Goal: Information Seeking & Learning: Learn about a topic

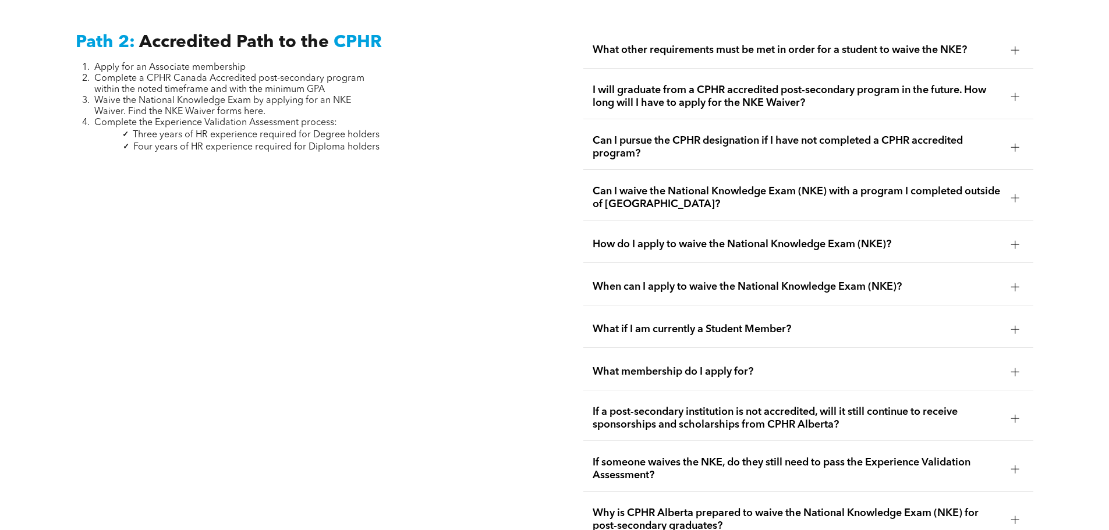
scroll to position [1934, 0]
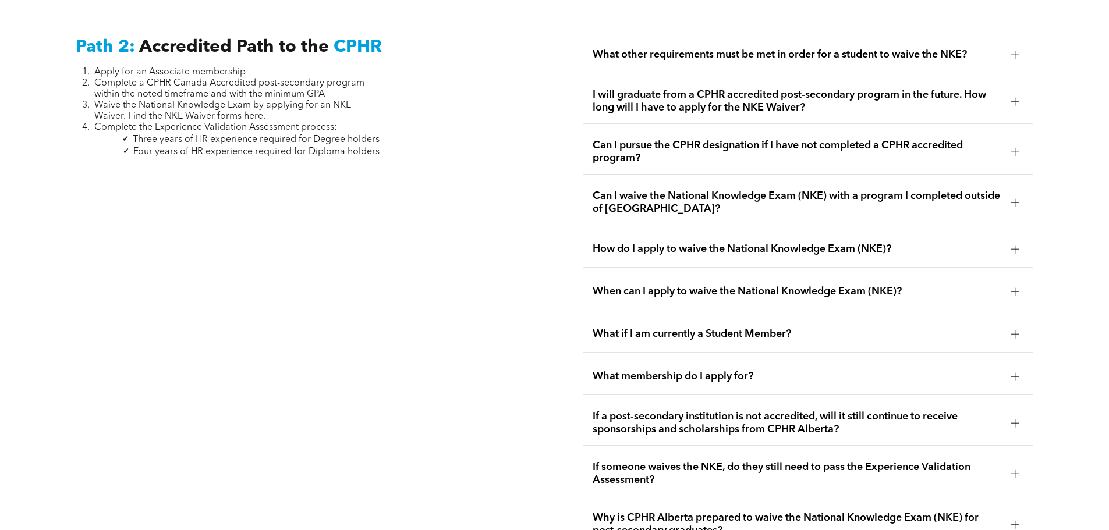
click at [774, 89] on span "I will graduate from a CPHR accredited post-secondary program in the future. Ho…" at bounding box center [797, 101] width 409 height 26
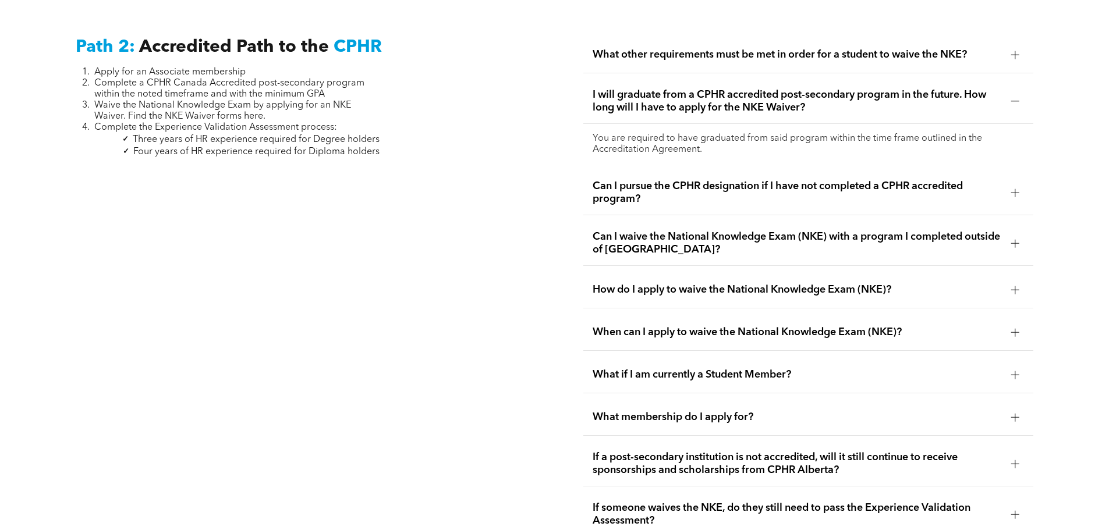
click at [821, 180] on span "Can I pursue the CPHR designation if I have not completed a CPHR accredited pro…" at bounding box center [797, 193] width 409 height 26
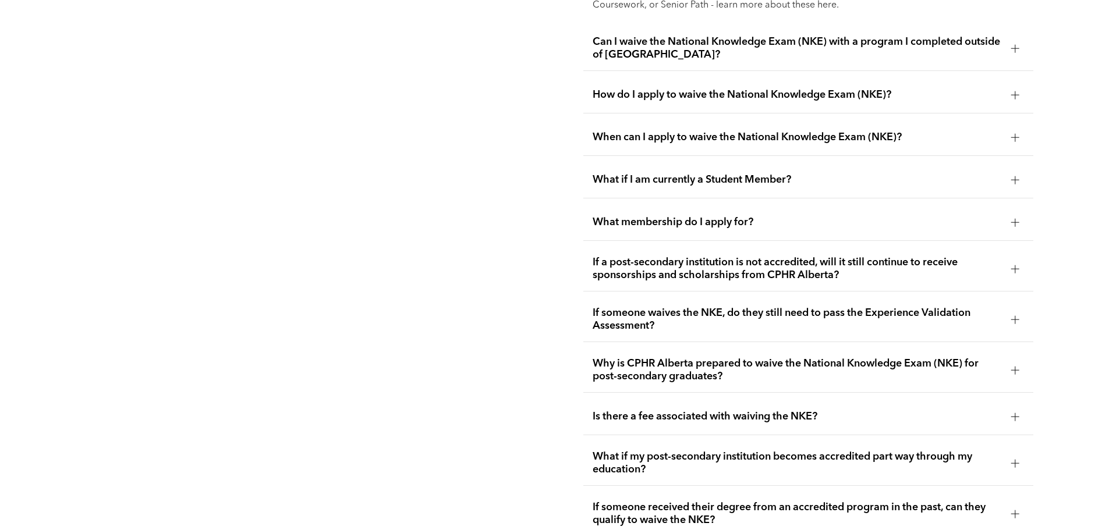
scroll to position [2167, 0]
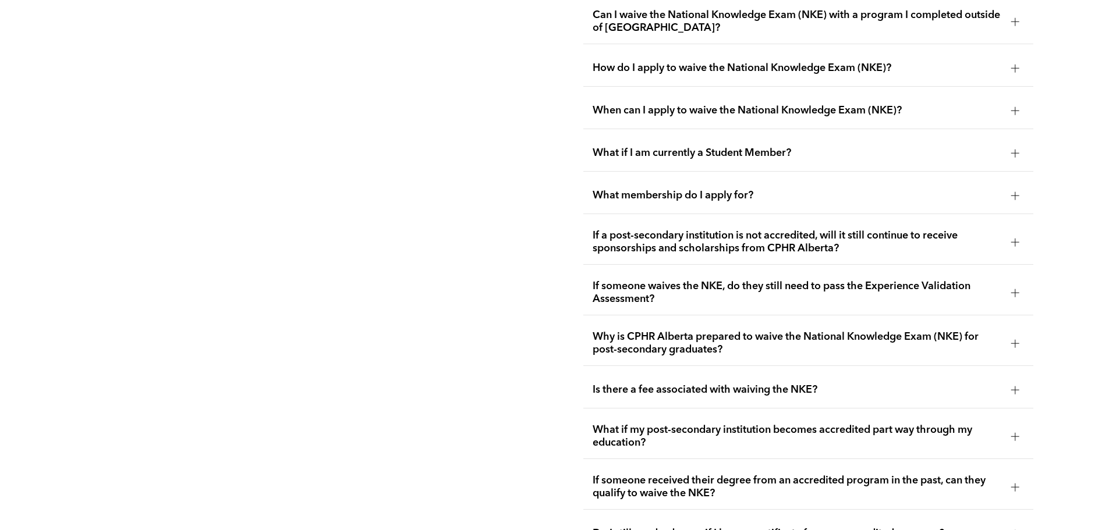
click at [799, 229] on span "If a post-secondary institution is not accredited, will it still continue to re…" at bounding box center [797, 242] width 409 height 26
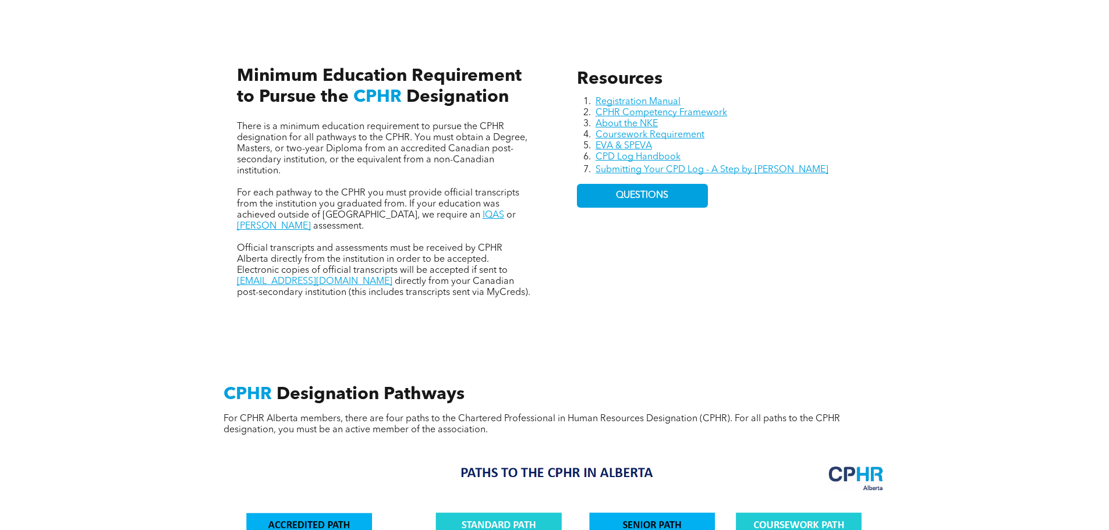
scroll to position [0, 0]
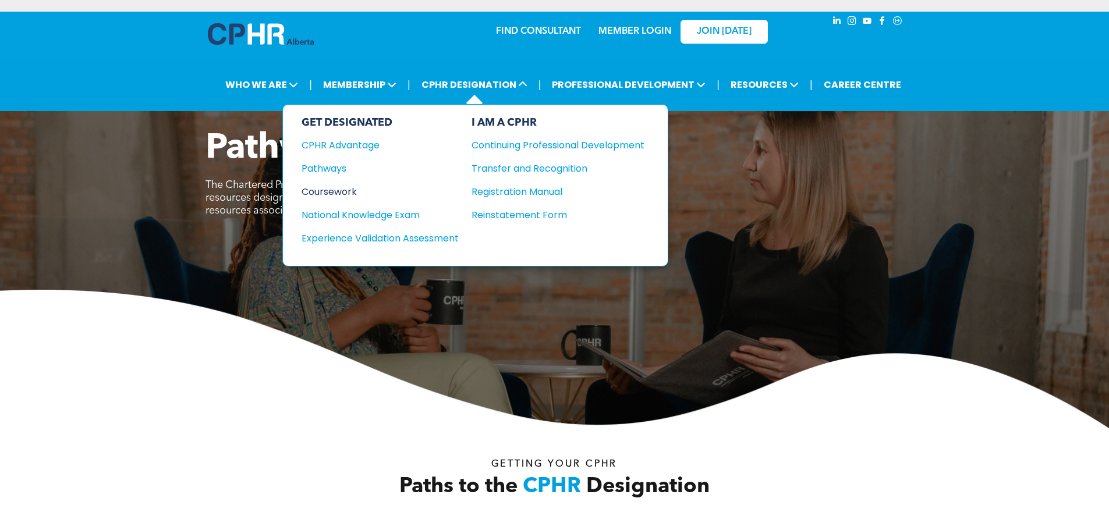
click at [342, 192] on div "Coursework" at bounding box center [372, 192] width 141 height 15
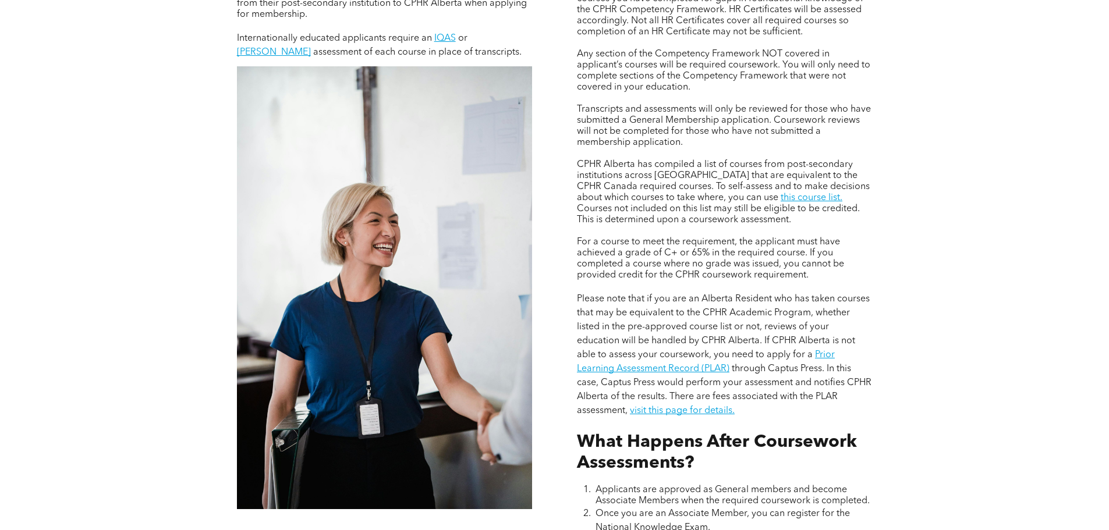
scroll to position [990, 0]
